Goal: Check status: Check status

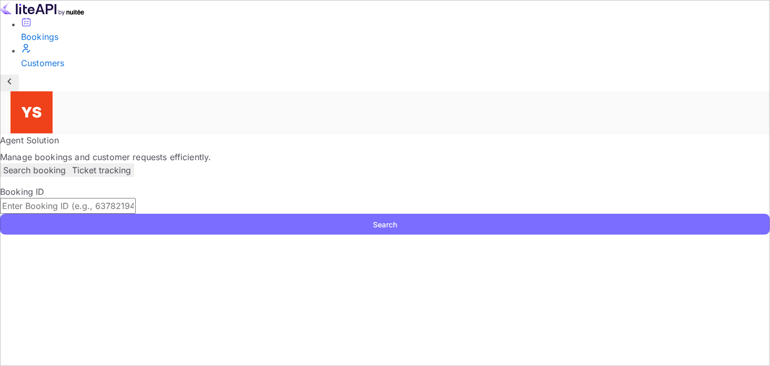
click at [329, 198] on div "​ Search" at bounding box center [385, 216] width 770 height 37
click at [136, 198] on input "text" at bounding box center [68, 206] width 136 height 16
paste input "10000051"
type input "10000051"
click at [207, 214] on button "Search" at bounding box center [385, 224] width 770 height 21
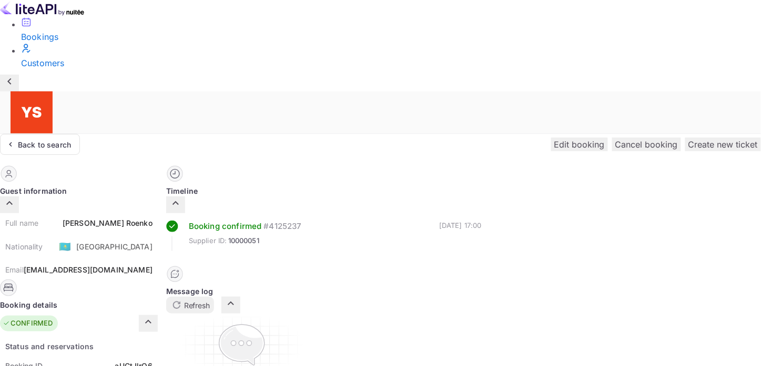
click at [107, 69] on div at bounding box center [391, 69] width 740 height 0
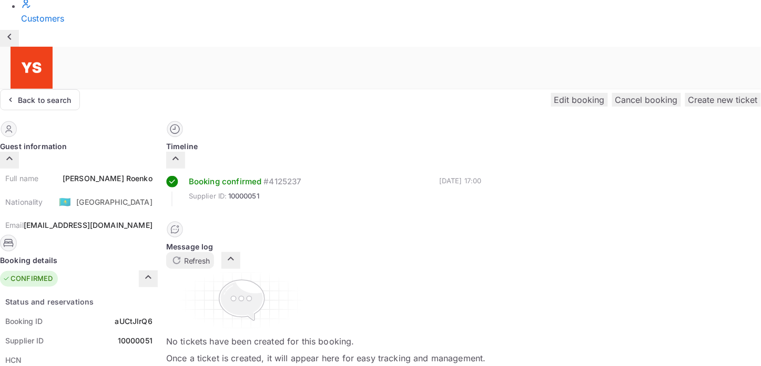
scroll to position [117, 0]
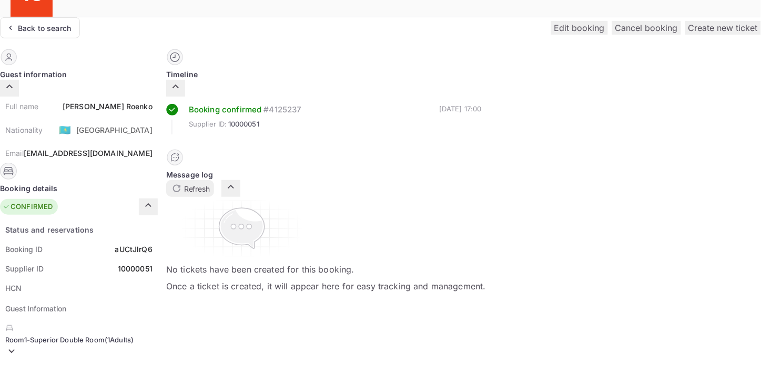
drag, startPoint x: 219, startPoint y: 230, endPoint x: 295, endPoint y: 140, distance: 117.8
click at [146, 335] on p "Room 1 - Superior Double Room ( 1 Adults )" at bounding box center [75, 340] width 141 height 11
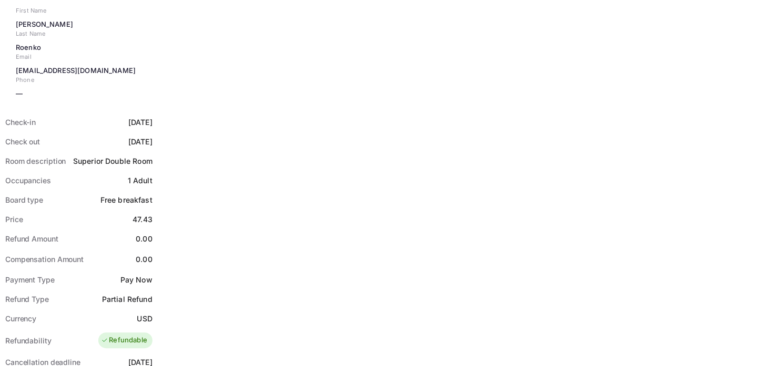
scroll to position [526, 0]
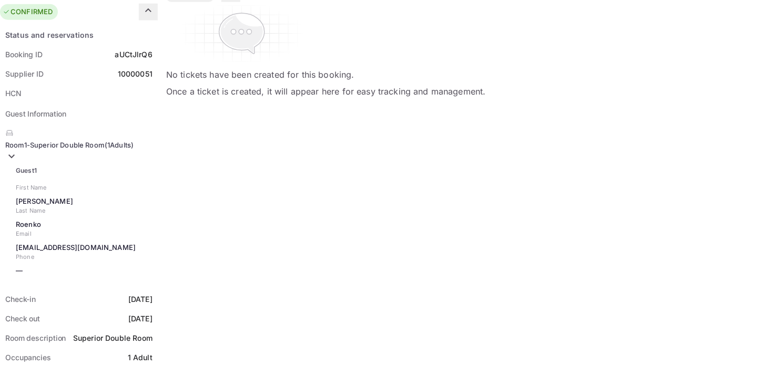
scroll to position [292, 0]
